Goal: Task Accomplishment & Management: Use online tool/utility

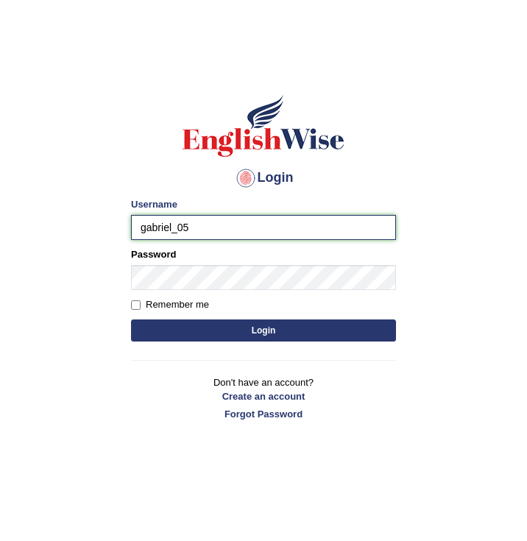
type input "gabriel_05"
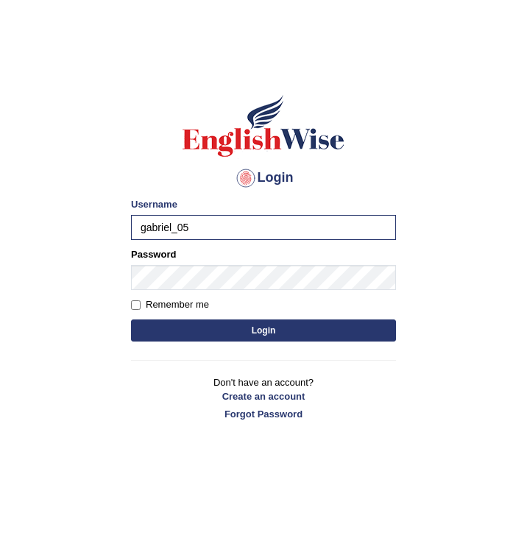
click at [268, 338] on button "Login" at bounding box center [263, 330] width 265 height 22
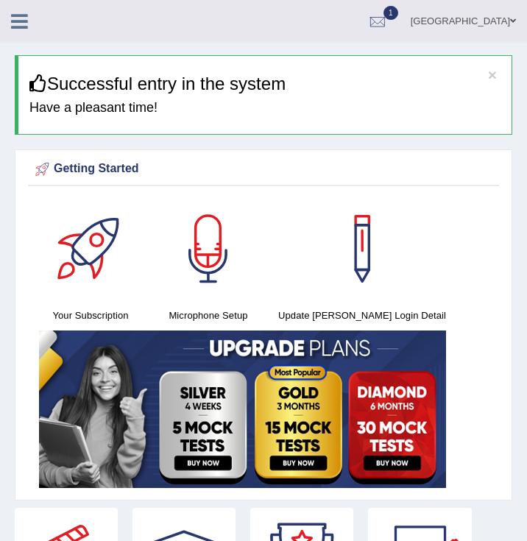
click at [497, 24] on link "[GEOGRAPHIC_DATA]" at bounding box center [462, 19] width 127 height 38
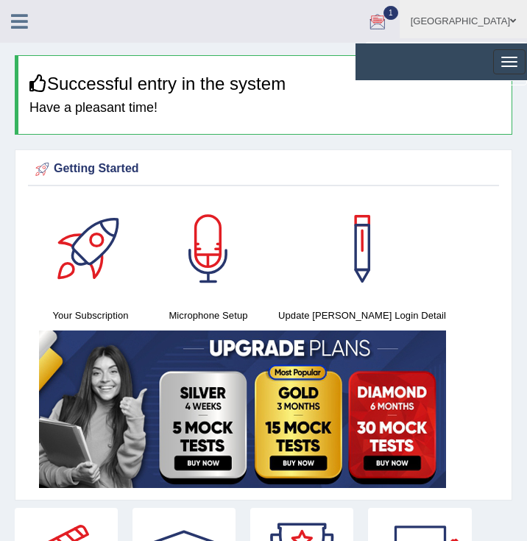
click at [507, 25] on link "[GEOGRAPHIC_DATA]" at bounding box center [462, 19] width 127 height 38
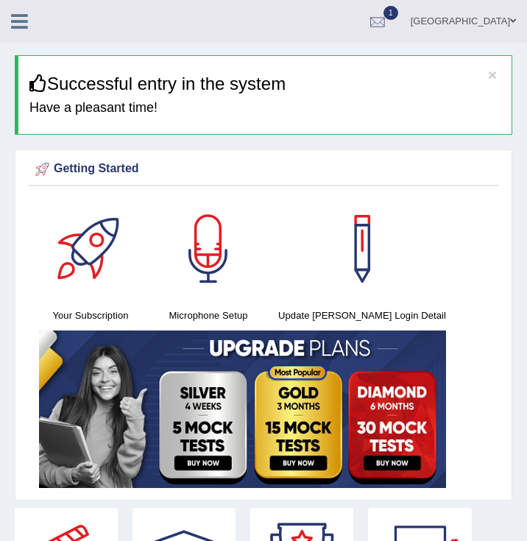
click at [388, 16] on div at bounding box center [377, 22] width 22 height 22
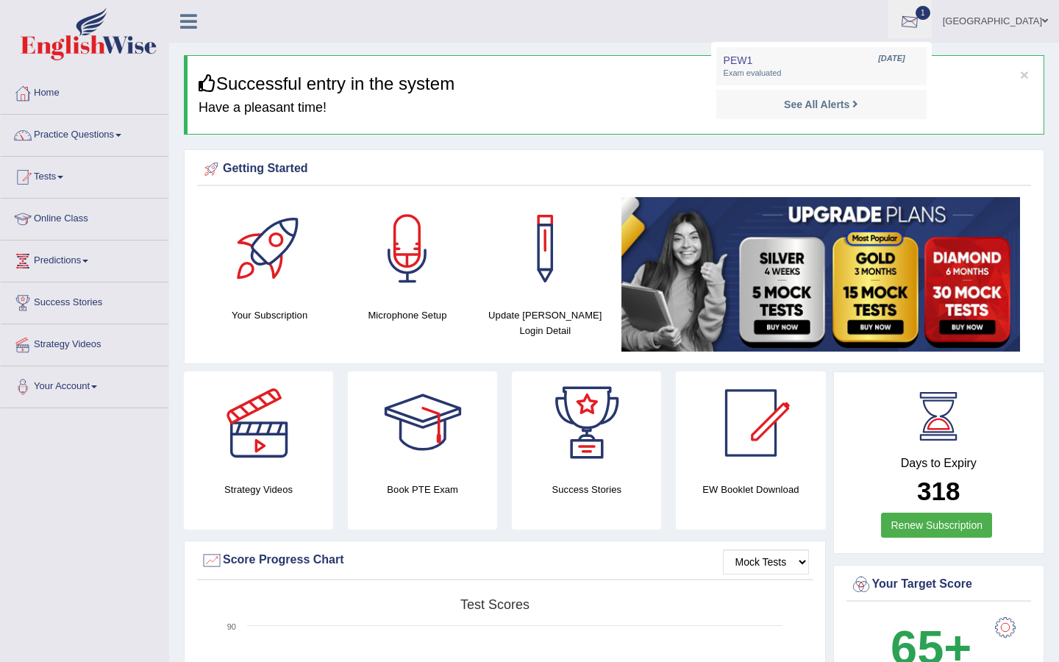
click at [526, 18] on div at bounding box center [910, 22] width 22 height 22
click at [526, 18] on li "1 PEW1 Oct 4, 2025 Exam evaluated See All Alerts" at bounding box center [910, 21] width 44 height 42
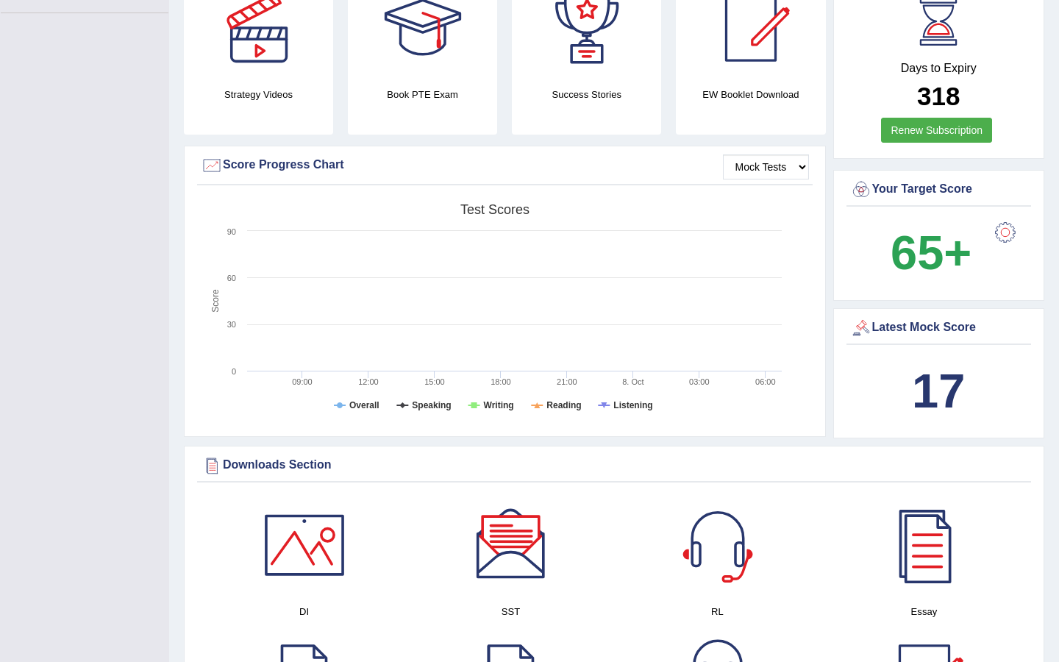
scroll to position [380, 0]
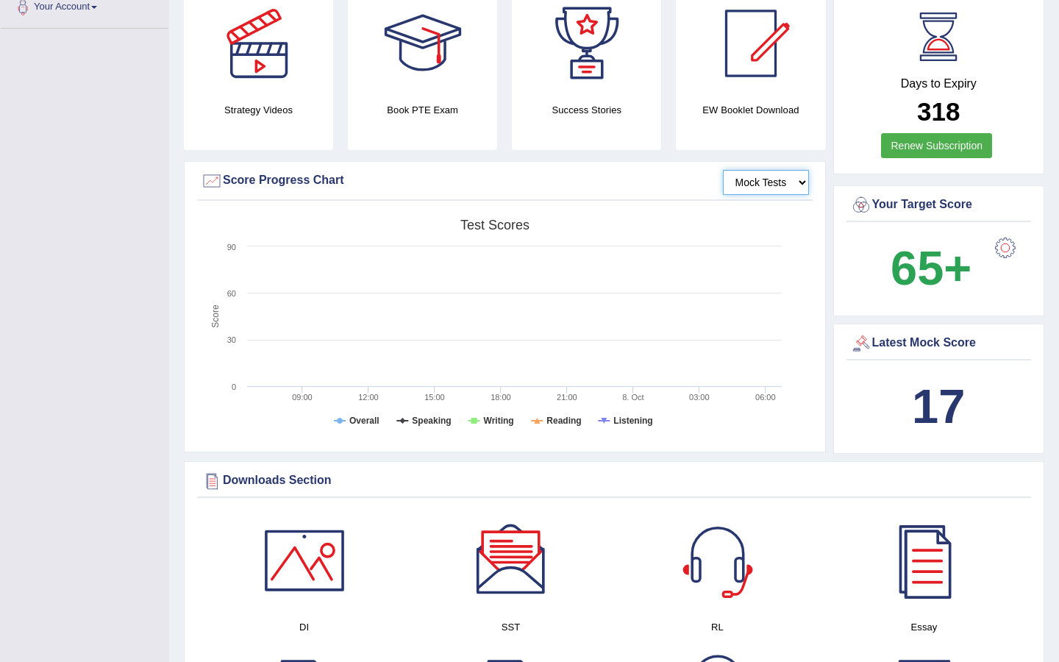
click at [526, 190] on select "Mock Tests" at bounding box center [766, 182] width 86 height 25
click at [526, 179] on select "Mock Tests" at bounding box center [766, 182] width 86 height 25
click at [526, 170] on select "Mock Tests" at bounding box center [766, 182] width 86 height 25
click at [434, 419] on tspan "Speaking" at bounding box center [431, 421] width 39 height 10
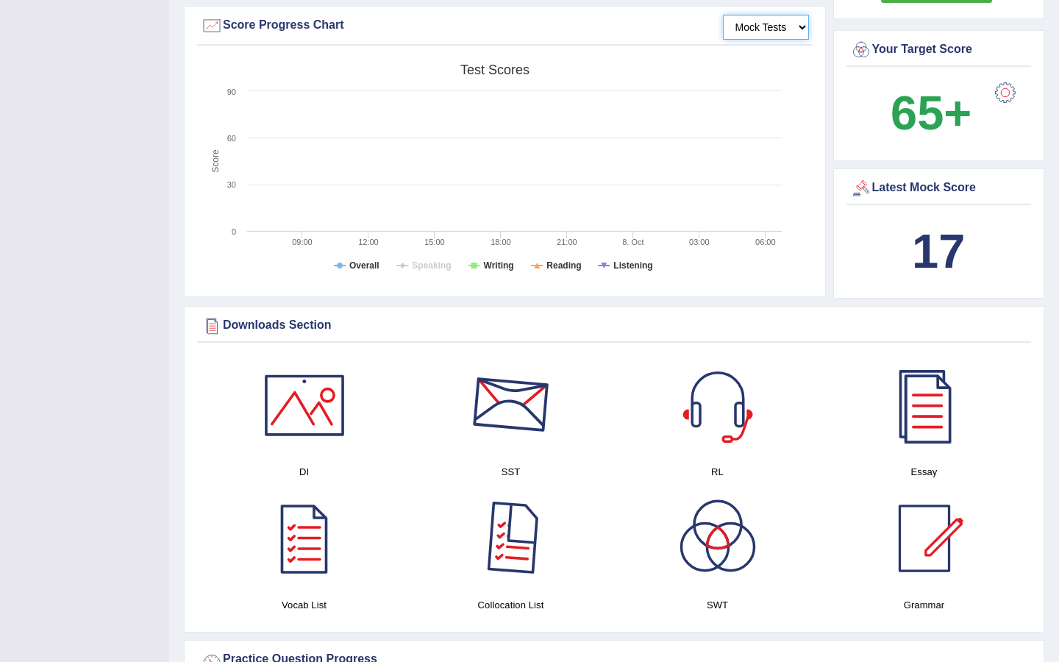
scroll to position [541, 0]
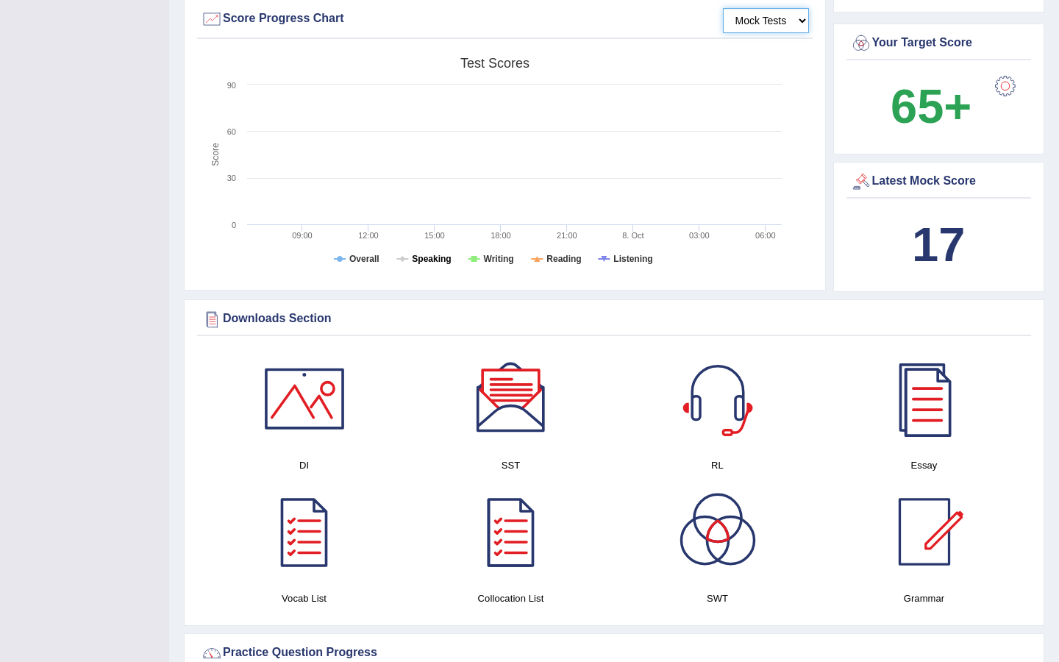
click at [438, 258] on tspan "Speaking" at bounding box center [431, 259] width 39 height 10
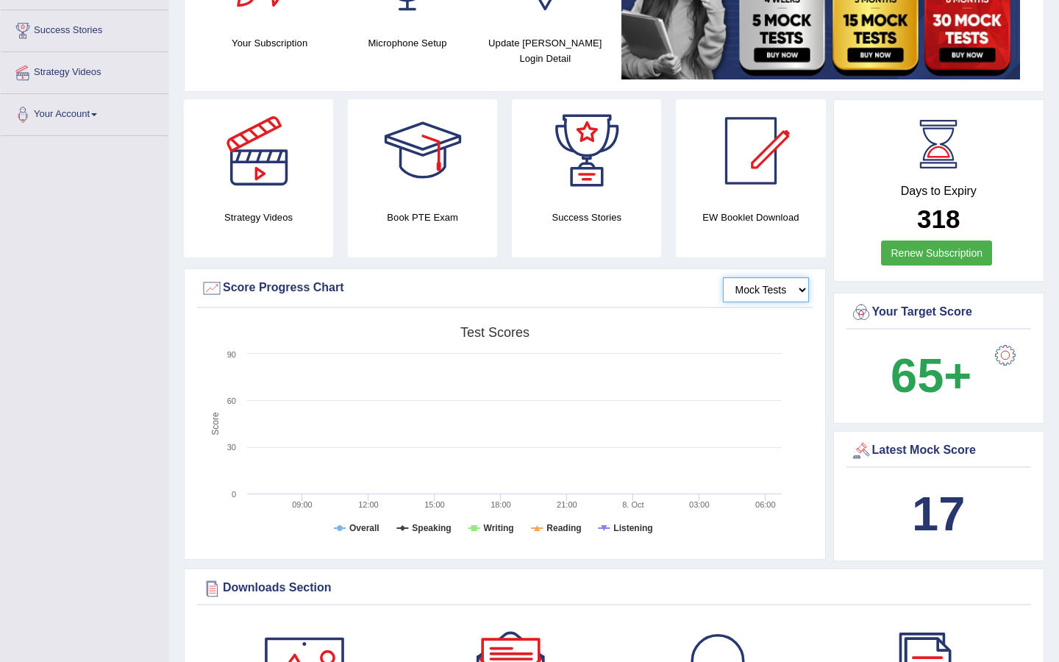
scroll to position [185, 0]
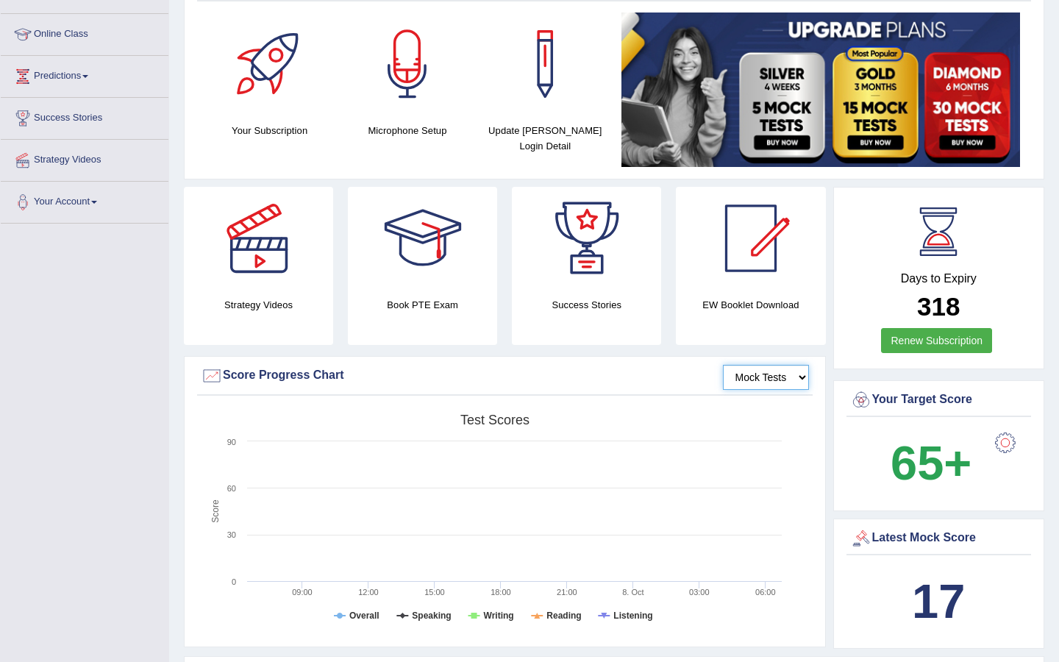
click at [227, 484] on text "60" at bounding box center [231, 488] width 9 height 9
click at [229, 533] on text "30" at bounding box center [231, 534] width 9 height 9
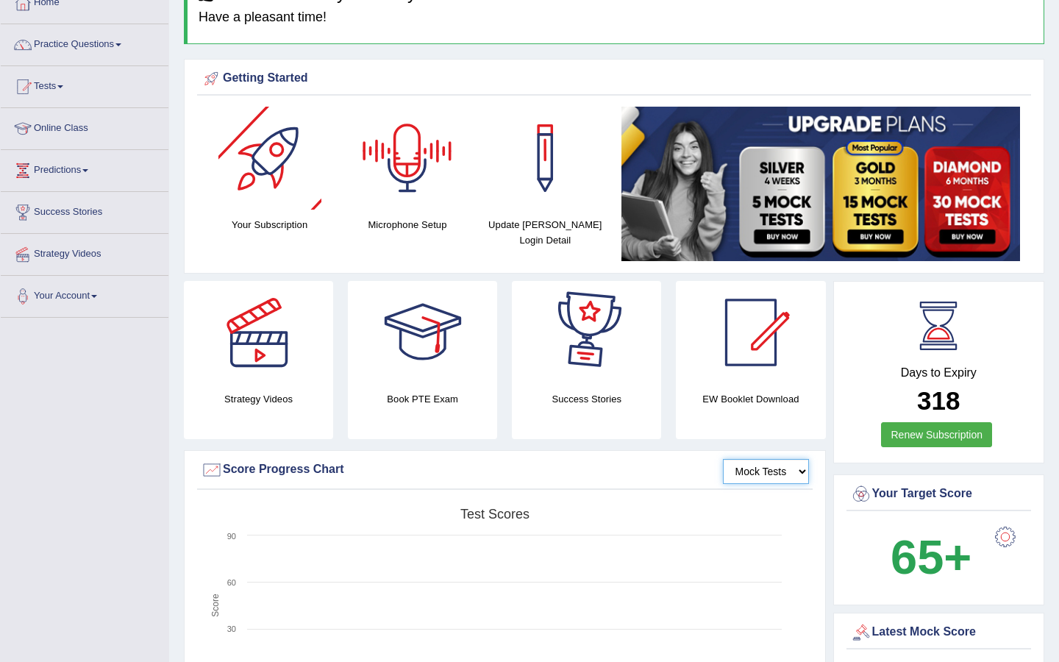
scroll to position [0, 0]
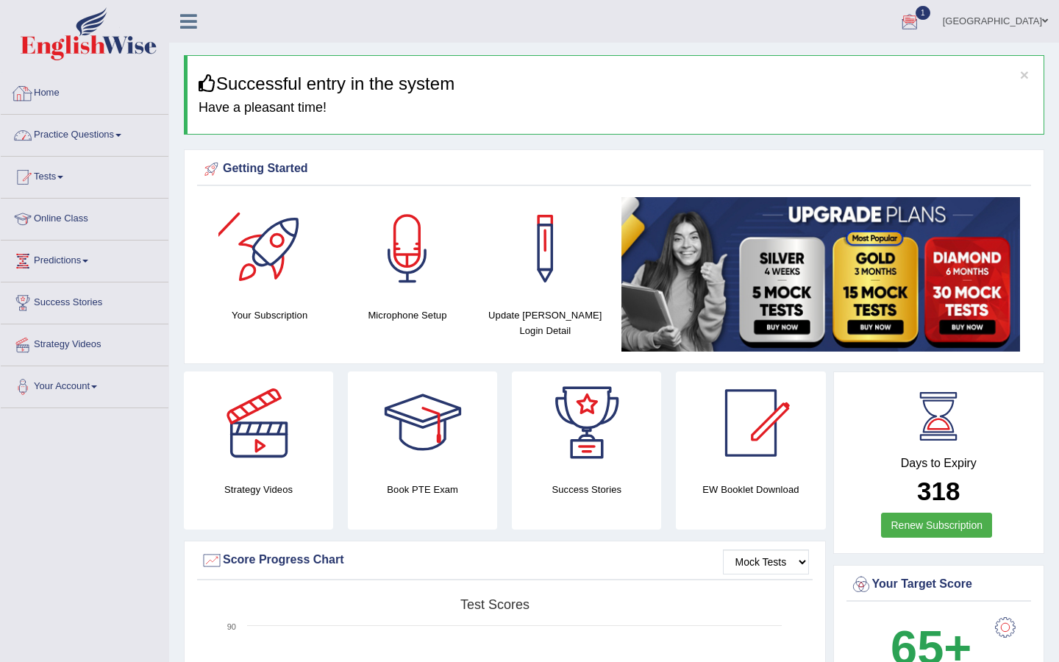
click at [85, 105] on link "Home" at bounding box center [85, 91] width 168 height 37
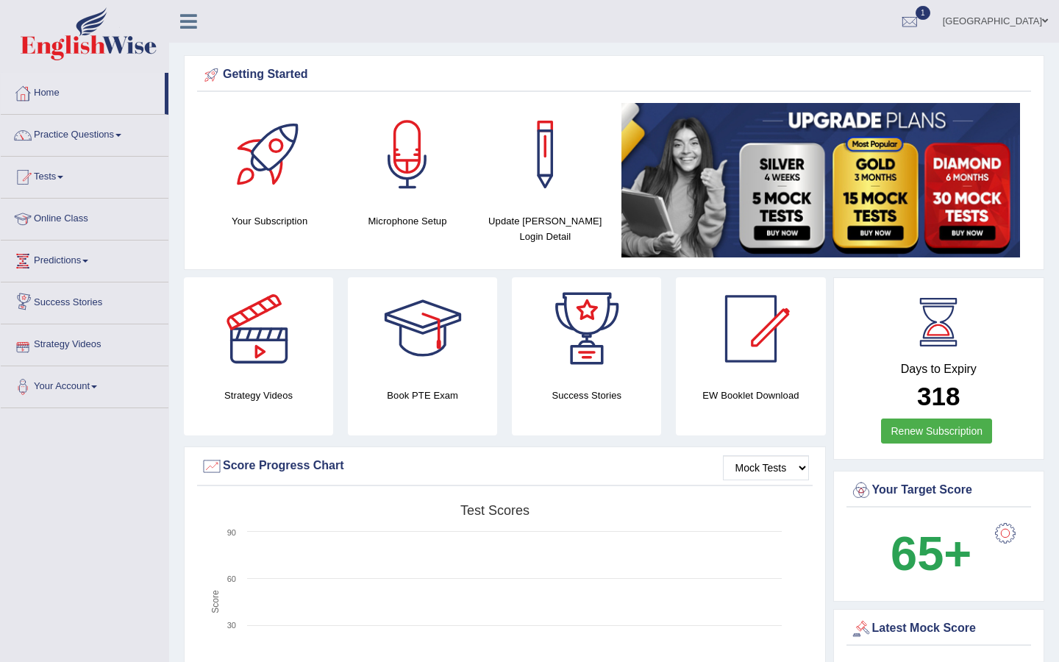
click at [104, 298] on link "Success Stories" at bounding box center [85, 300] width 168 height 37
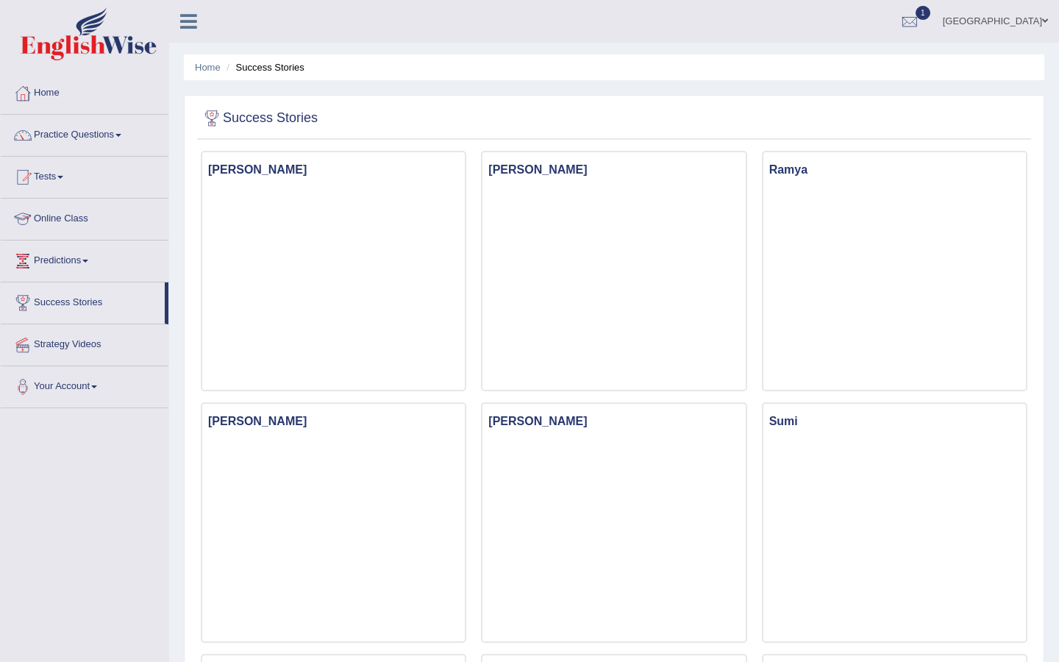
click at [99, 218] on link "Online Class" at bounding box center [85, 217] width 168 height 37
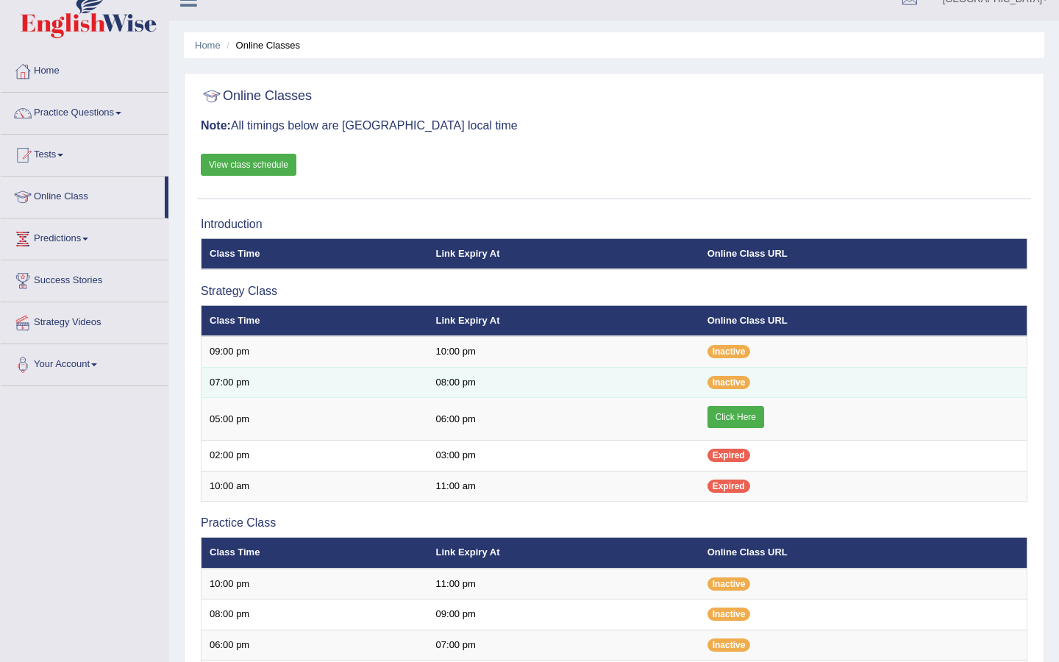
scroll to position [31, 0]
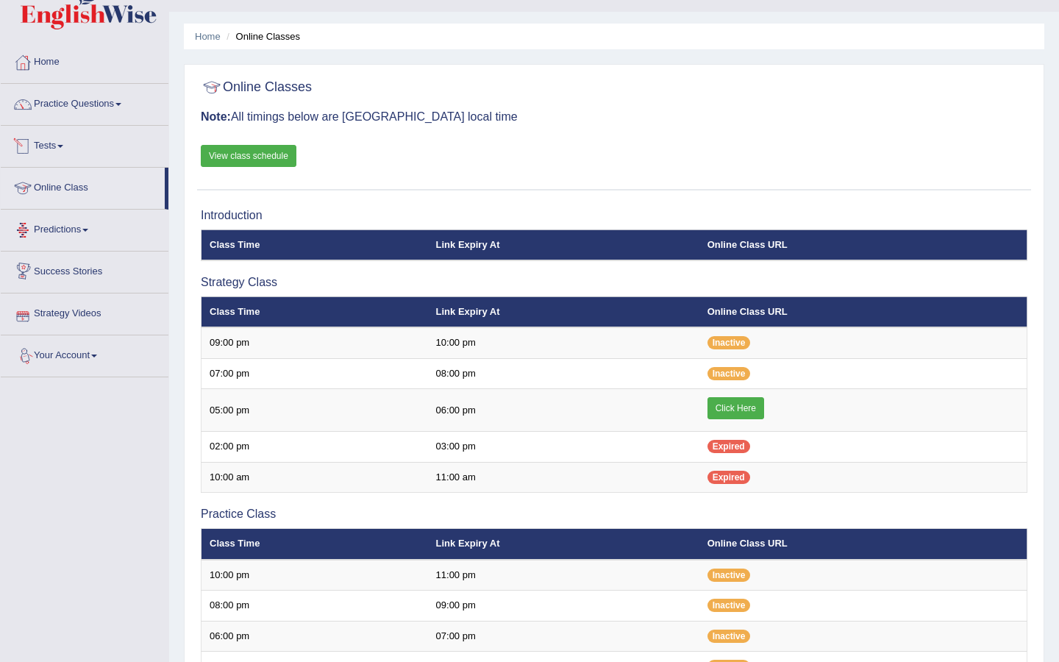
click at [58, 146] on link "Tests" at bounding box center [85, 144] width 168 height 37
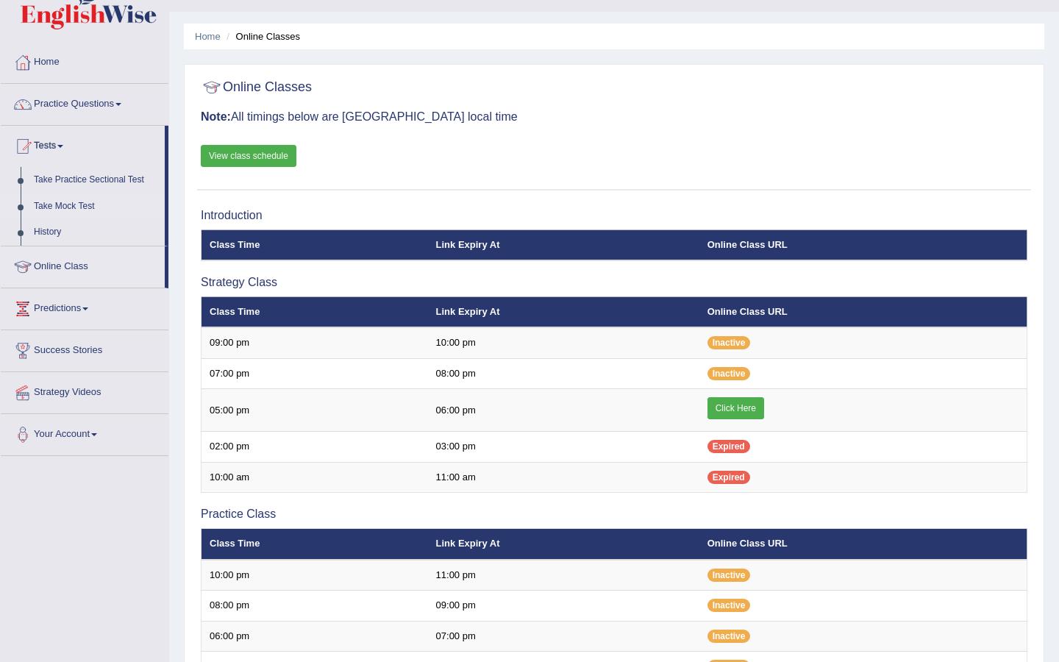
click at [78, 204] on link "Take Mock Test" at bounding box center [96, 206] width 138 height 26
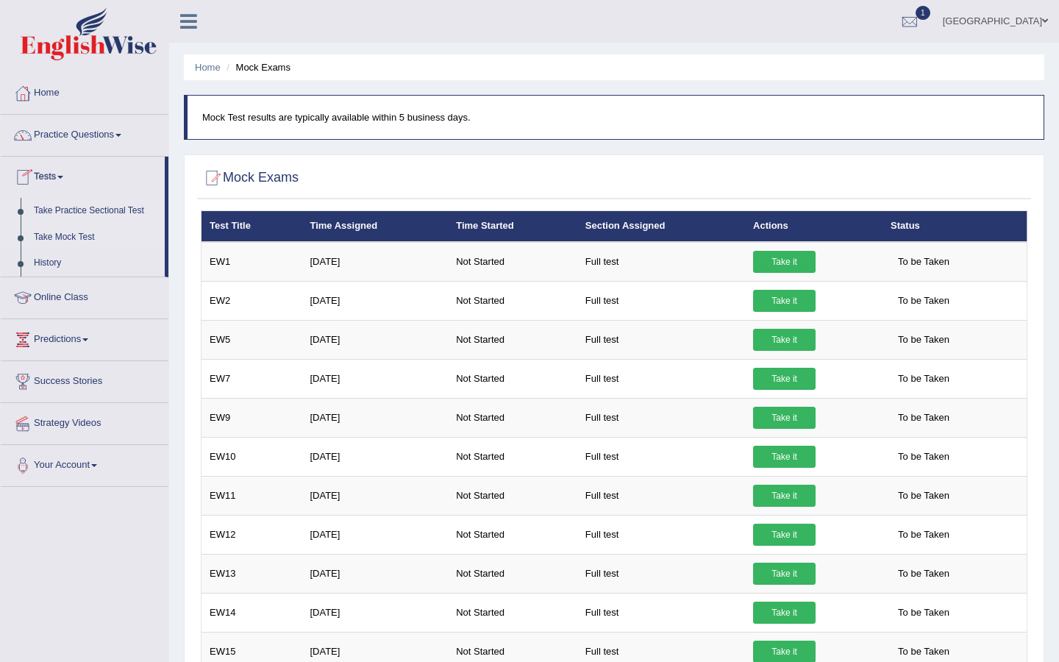
click at [86, 210] on link "Take Practice Sectional Test" at bounding box center [96, 211] width 138 height 26
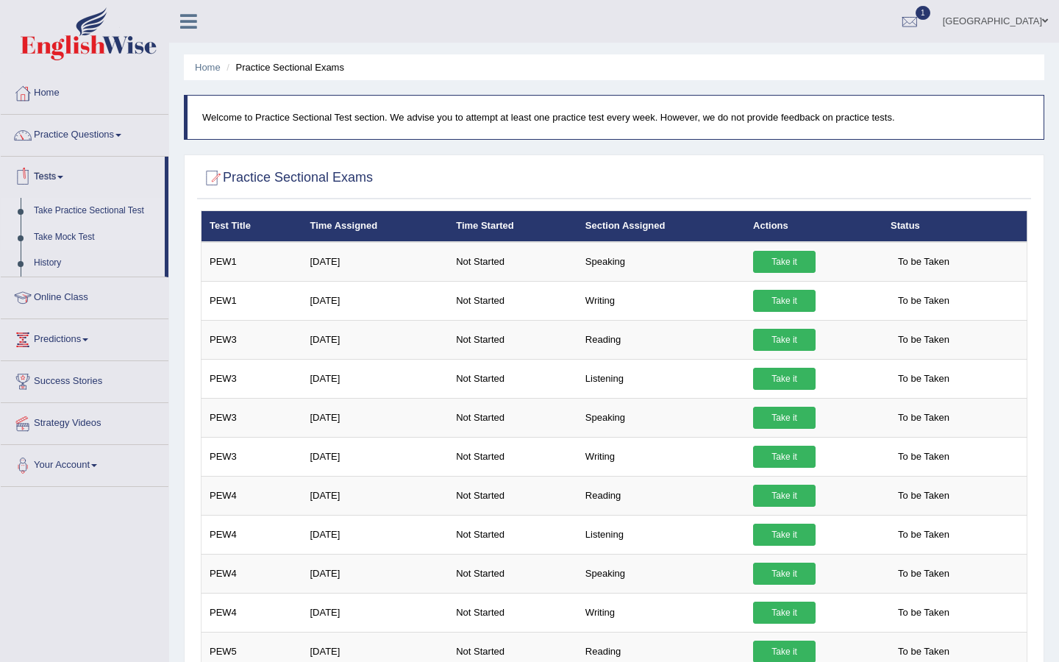
click at [69, 234] on link "Take Mock Test" at bounding box center [96, 237] width 138 height 26
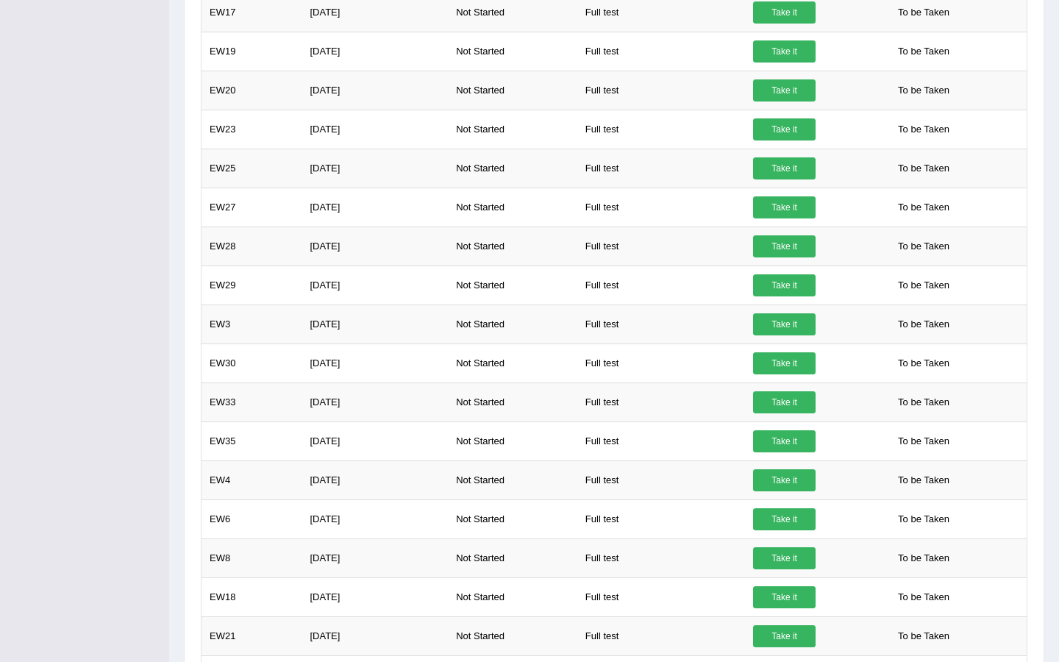
scroll to position [1020, 0]
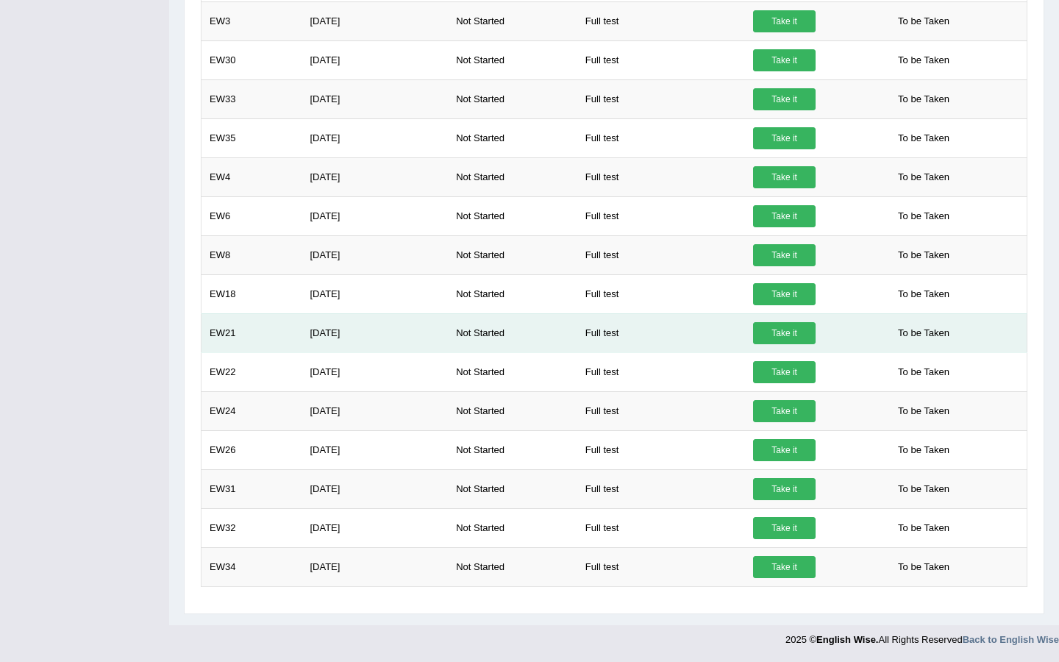
drag, startPoint x: 370, startPoint y: 297, endPoint x: 370, endPoint y: 352, distance: 54.4
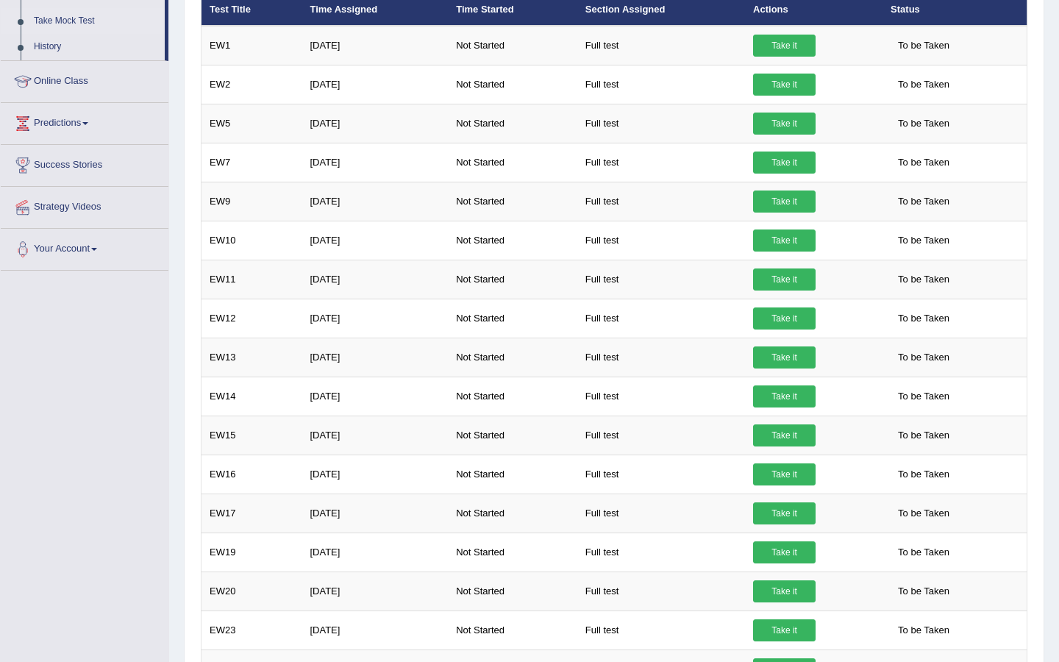
scroll to position [0, 0]
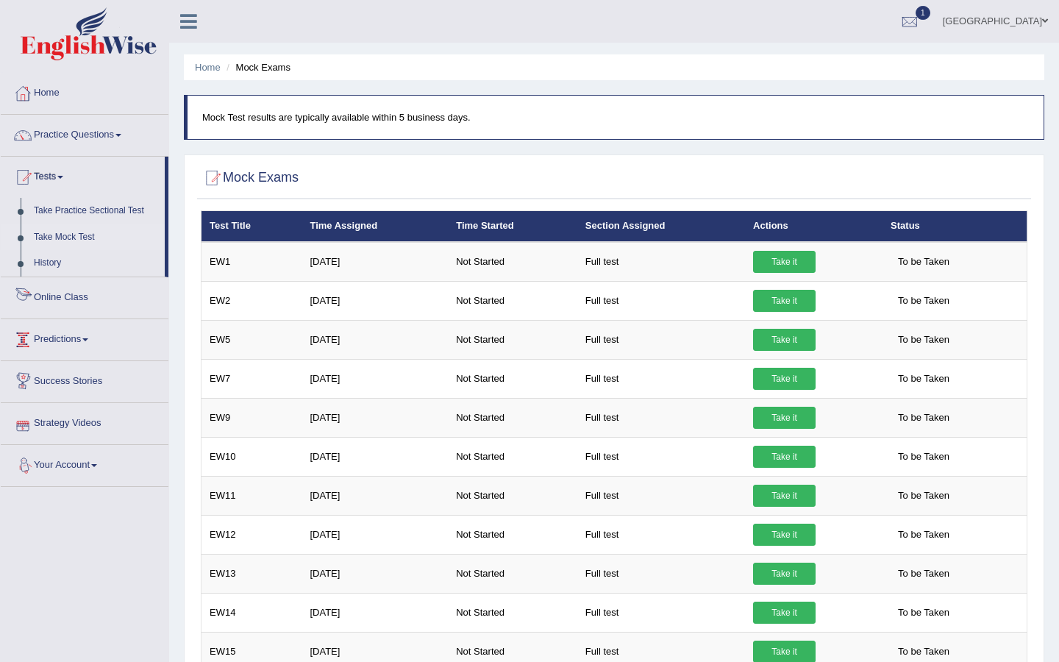
click at [87, 300] on link "Online Class" at bounding box center [85, 295] width 168 height 37
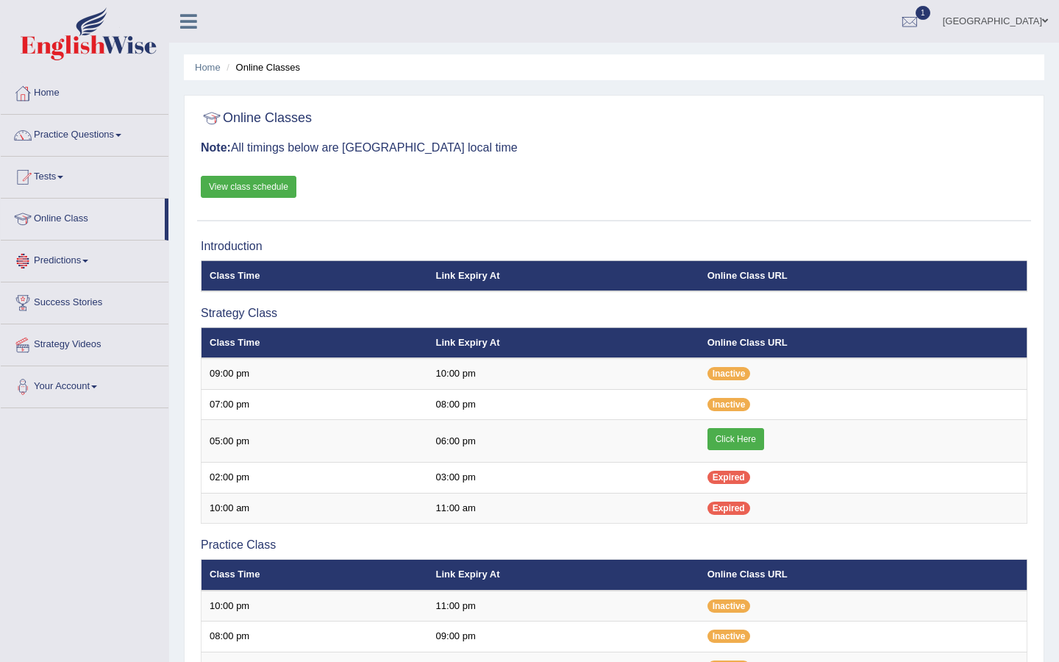
click at [94, 258] on link "Predictions" at bounding box center [85, 259] width 168 height 37
click at [87, 329] on link "Success Stories" at bounding box center [85, 327] width 168 height 37
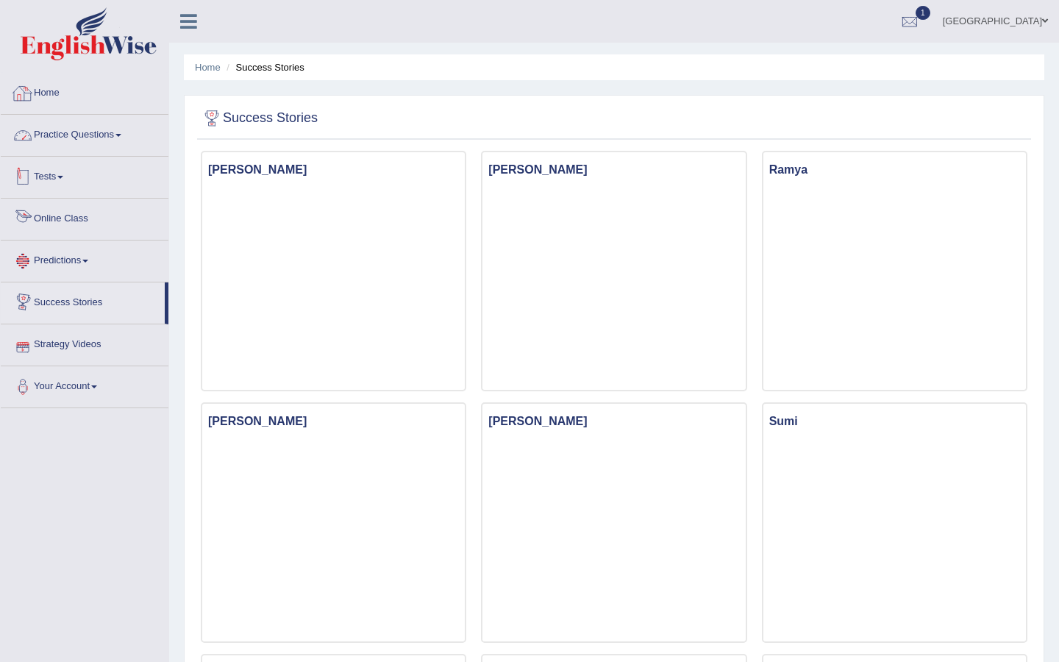
click at [85, 96] on link "Home" at bounding box center [85, 91] width 168 height 37
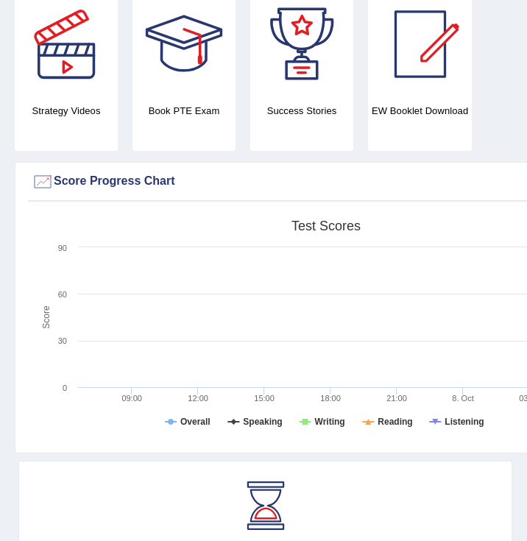
scroll to position [352, 0]
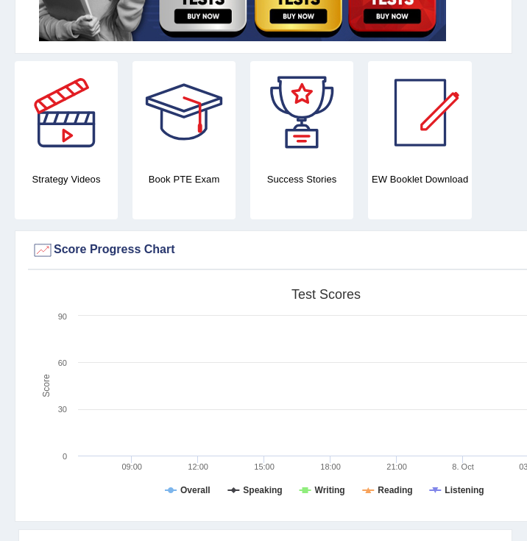
drag, startPoint x: 262, startPoint y: 380, endPoint x: 301, endPoint y: 476, distance: 103.3
click at [301, 476] on rect at bounding box center [326, 395] width 588 height 228
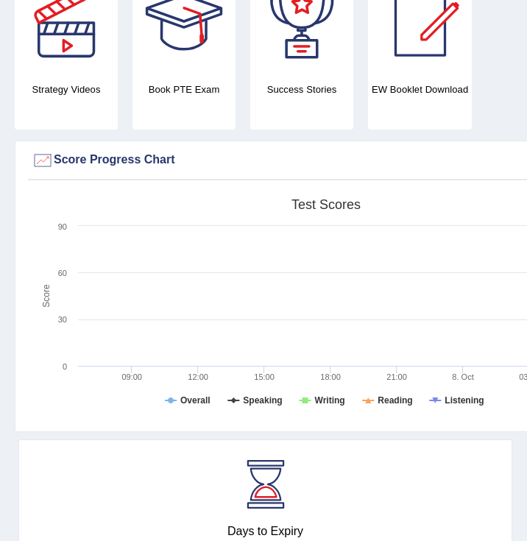
scroll to position [450, 0]
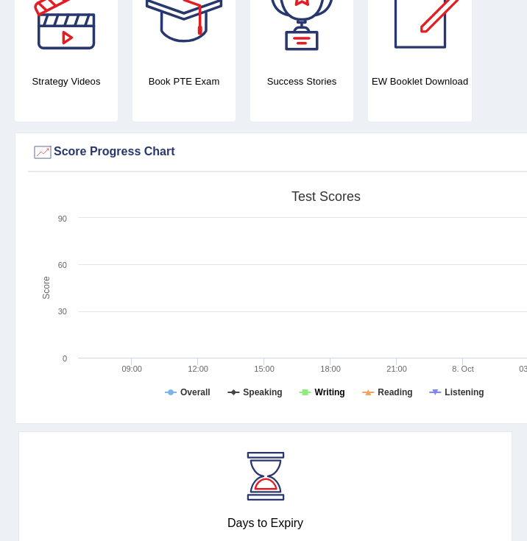
click at [321, 392] on tspan "Writing" at bounding box center [330, 392] width 30 height 10
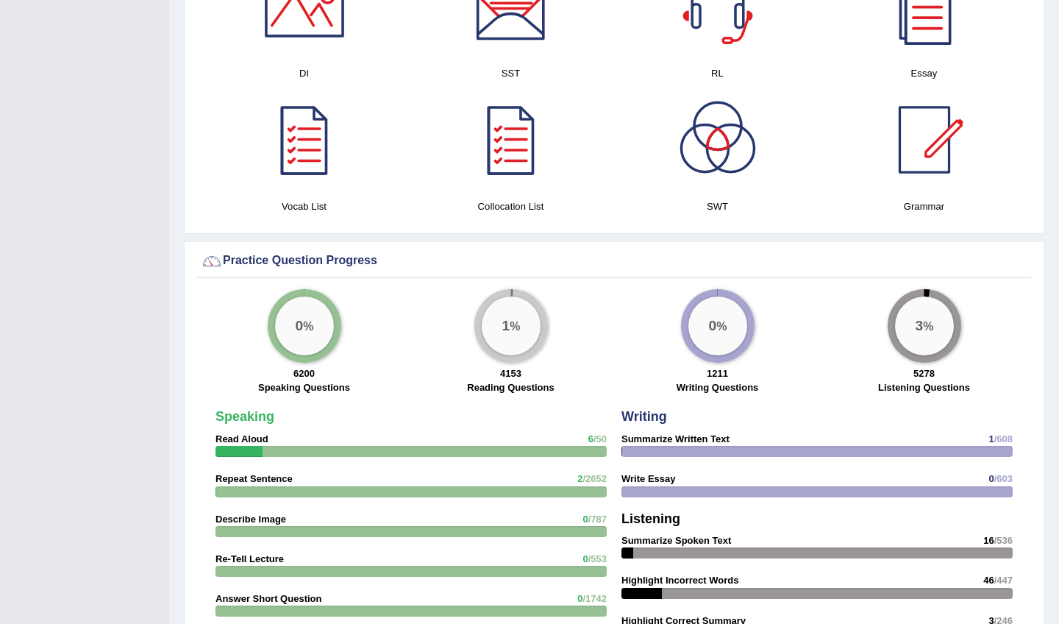
scroll to position [0, 0]
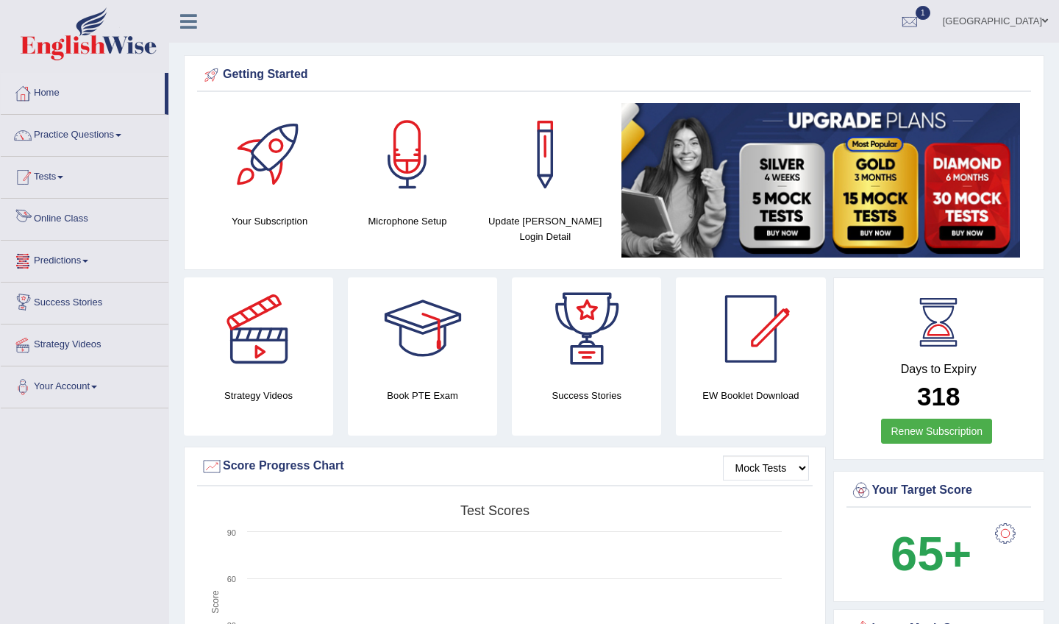
click at [81, 188] on link "Tests" at bounding box center [85, 175] width 168 height 37
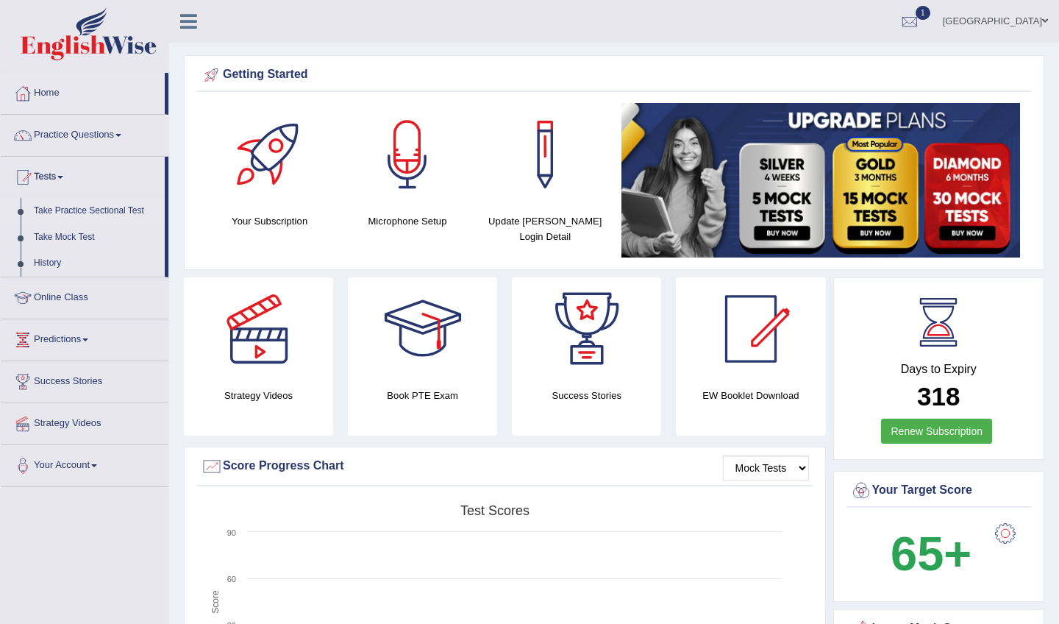
click at [85, 210] on link "Take Practice Sectional Test" at bounding box center [96, 211] width 138 height 26
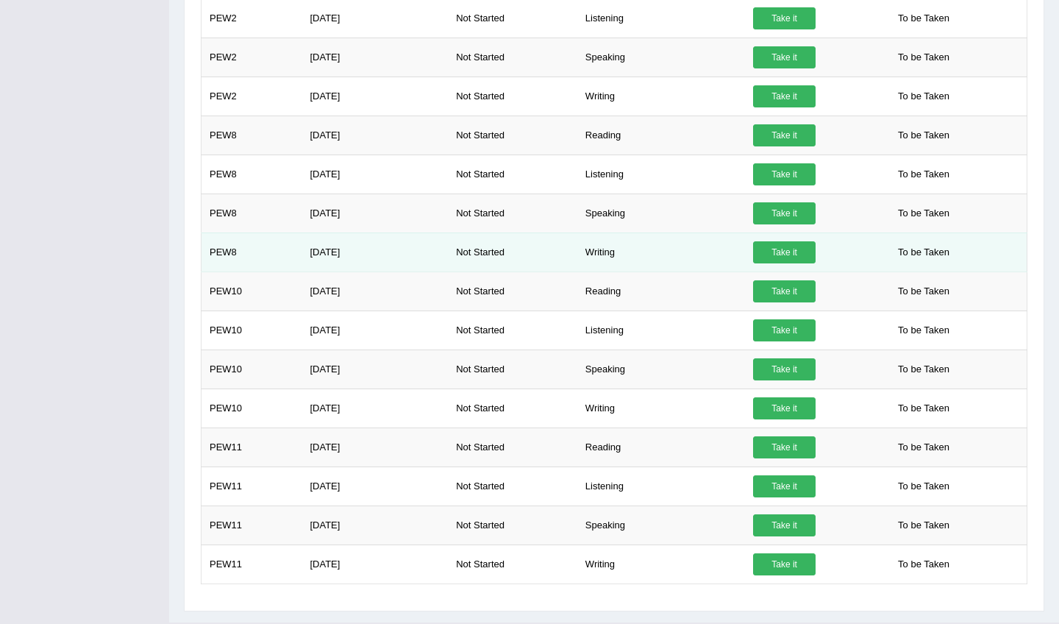
scroll to position [1331, 0]
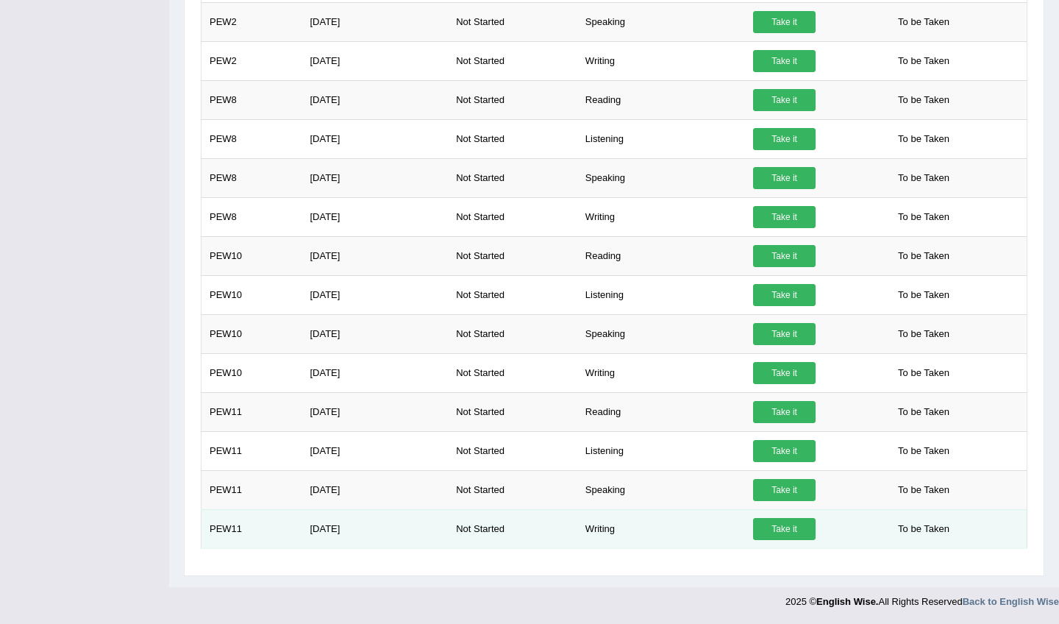
click at [783, 530] on link "Take it" at bounding box center [784, 529] width 63 height 22
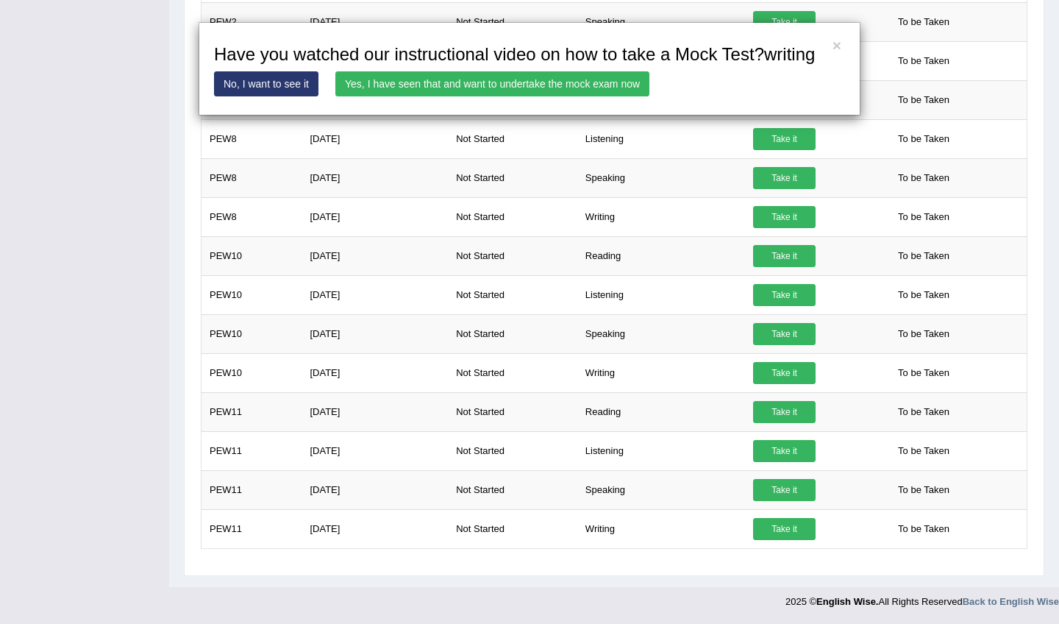
click at [599, 96] on link "Yes, I have seen that and want to undertake the mock exam now" at bounding box center [492, 83] width 314 height 25
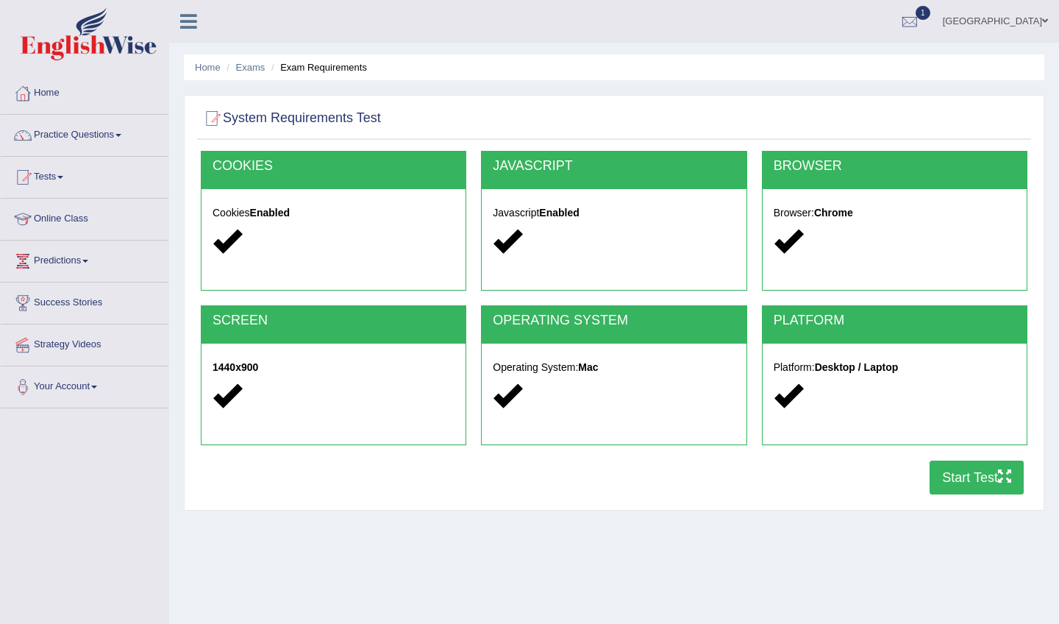
click at [972, 471] on button "Start Test" at bounding box center [977, 477] width 94 height 34
click at [371, 174] on div "COOKIES" at bounding box center [334, 171] width 264 height 38
